Goal: Transaction & Acquisition: Purchase product/service

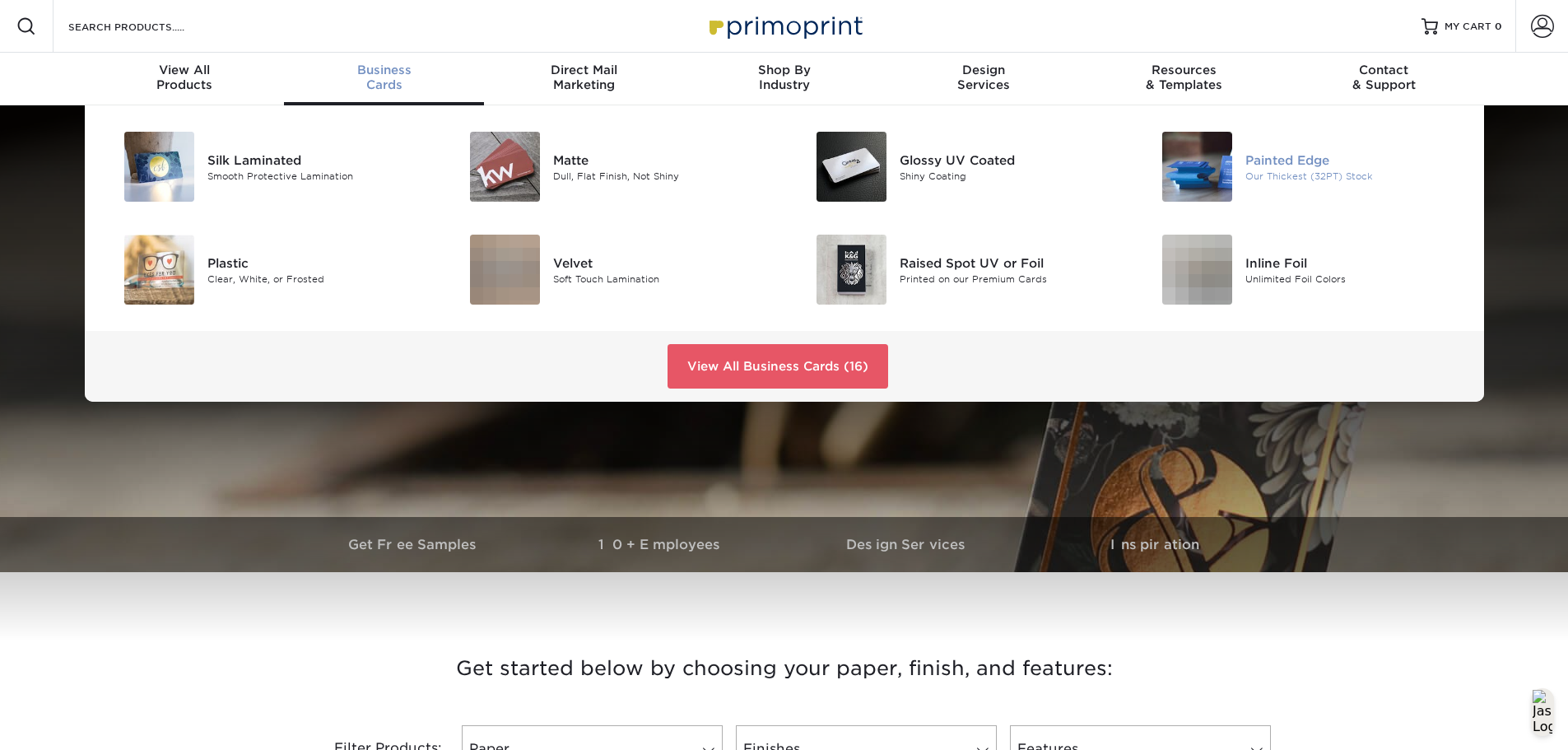
click at [1214, 167] on img at bounding box center [1197, 166] width 70 height 70
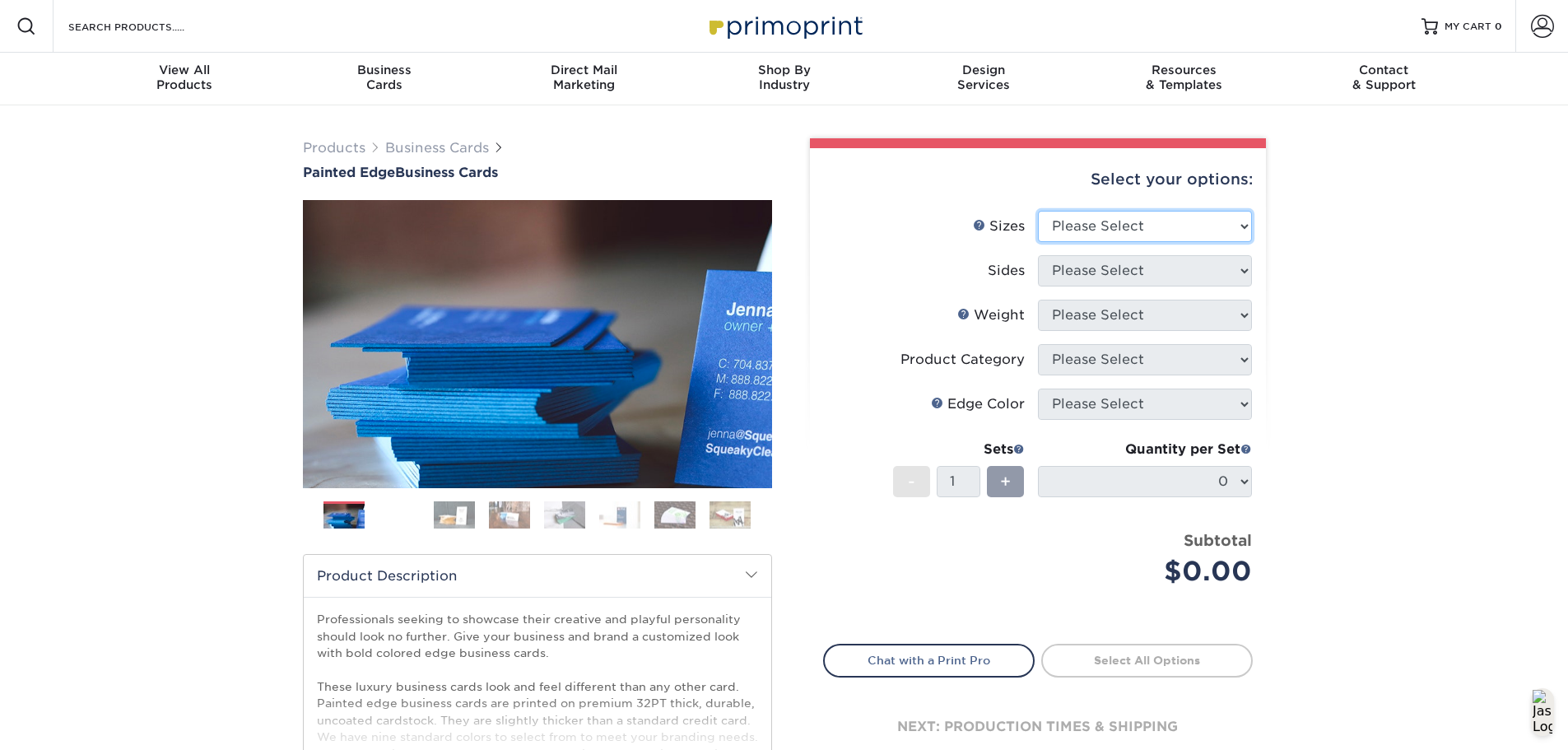
click at [1176, 225] on select "Please Select 2" x 3.5" - Standard 2.125" x 3.375" - European 2.5" x 2.5" - Squ…" at bounding box center [1145, 226] width 214 height 31
select select "2.00x3.50"
click at [1038, 211] on select "Please Select 2" x 3.5" - Standard 2.125" x 3.375" - European 2.5" x 2.5" - Squ…" at bounding box center [1145, 226] width 214 height 31
click at [1160, 275] on select "Please Select Print Both Sides Print Front Only" at bounding box center [1145, 270] width 214 height 31
select select "13abbda7-1d64-4f25-8bb2-c179b224825d"
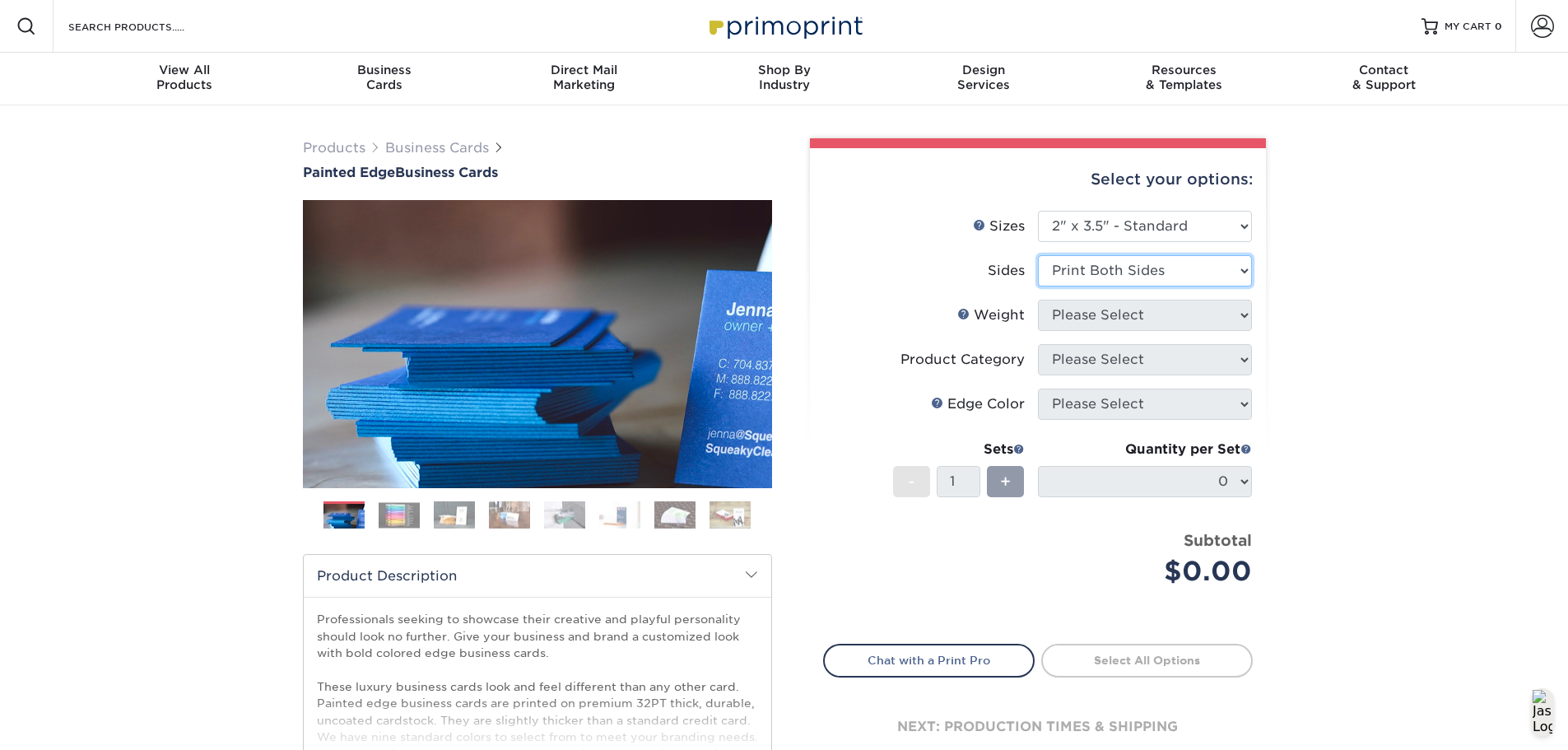
click at [1038, 255] on select "Please Select Print Both Sides Print Front Only" at bounding box center [1145, 270] width 214 height 31
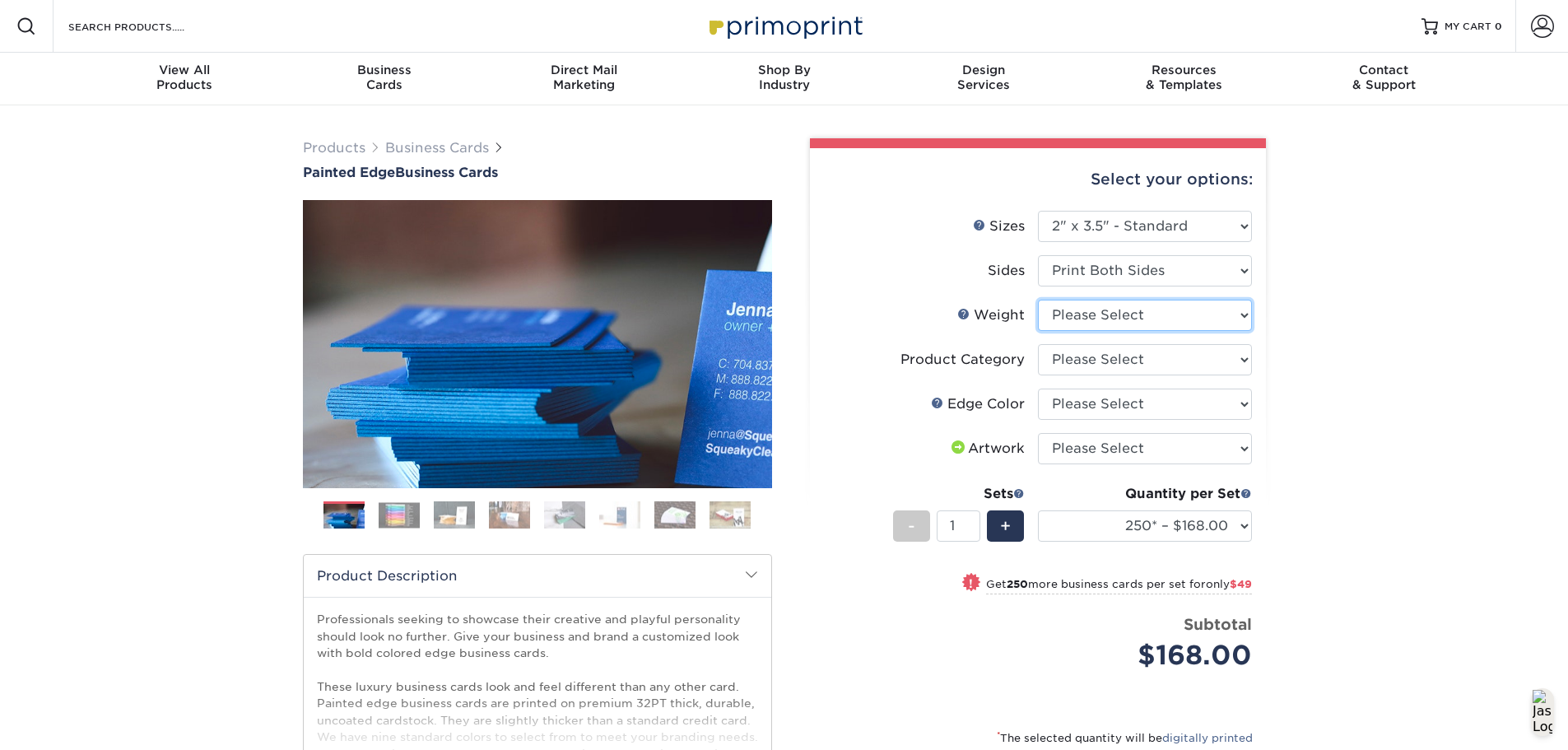
click at [1164, 315] on select "Please Select 32PTUC" at bounding box center [1145, 315] width 214 height 31
select select "32PTUC"
click at [1038, 300] on select "Please Select 32PTUC" at bounding box center [1145, 315] width 214 height 31
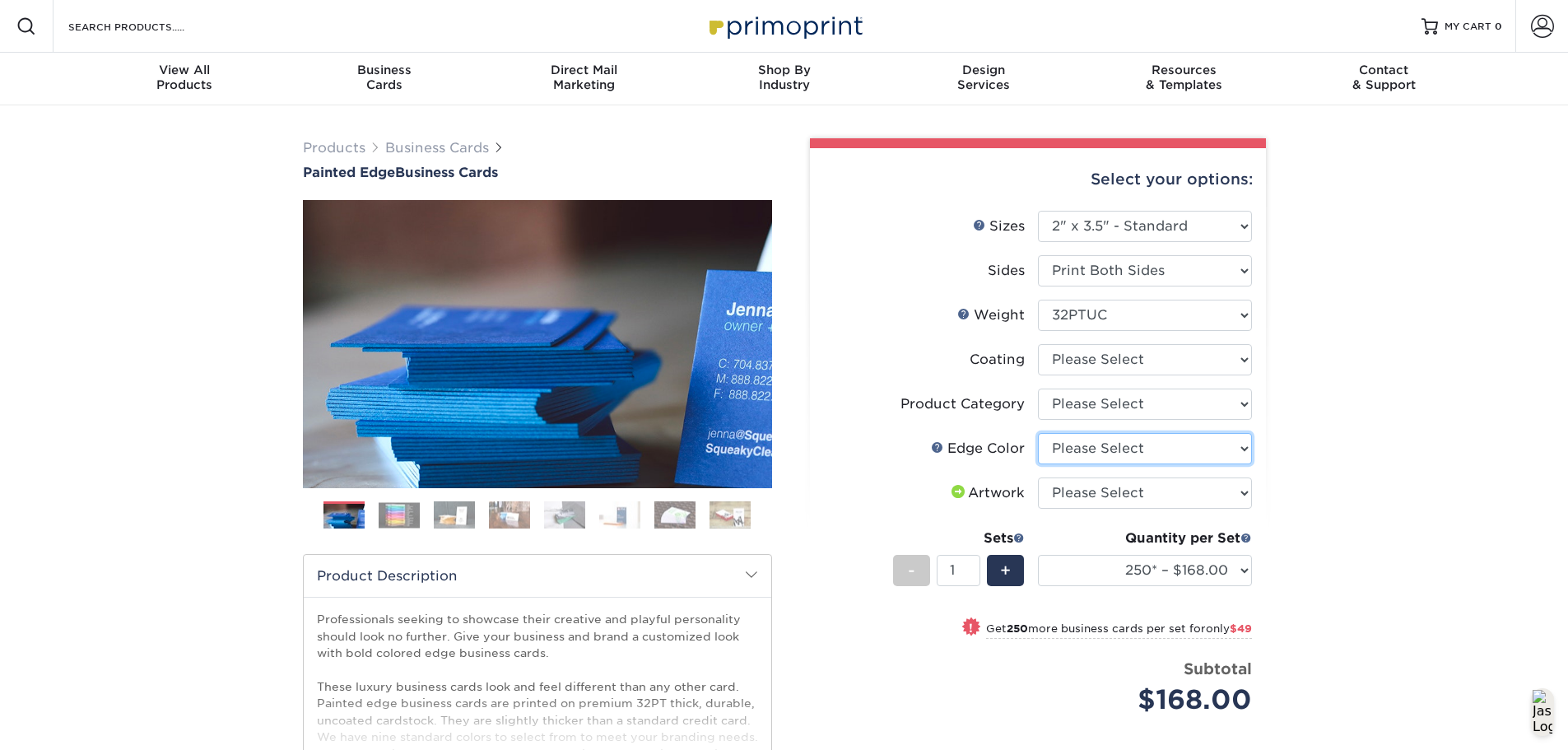
click at [1167, 455] on select "Please Select Charcoal Black Brown Blue Pearlescent Blue Pearlescent Gold Pearl…" at bounding box center [1145, 449] width 214 height 31
click at [1326, 343] on div "Products Business Cards Painted Edge Business Cards Previous Next" at bounding box center [784, 550] width 1568 height 891
click at [1110, 461] on select "Please Select Charcoal Black Brown Blue Pearlescent Blue Pearlescent Gold Pearl…" at bounding box center [1145, 449] width 214 height 31
